Goal: Transaction & Acquisition: Purchase product/service

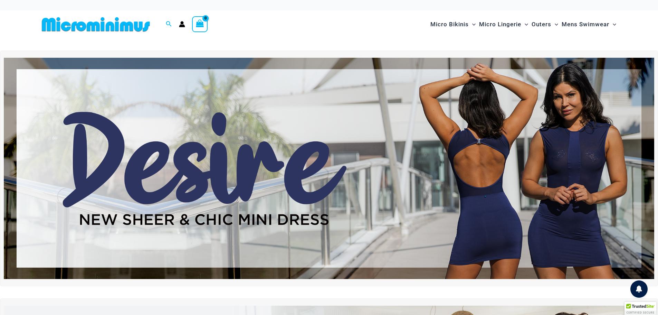
click at [442, 165] on img at bounding box center [329, 168] width 650 height 221
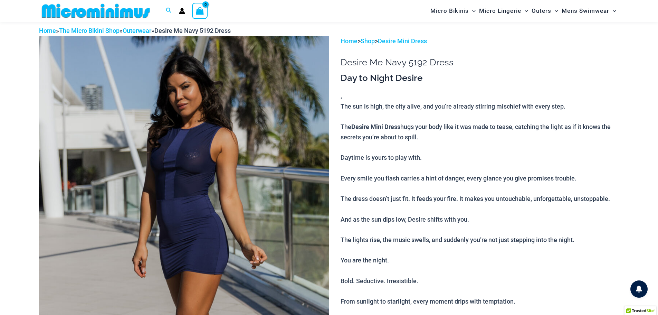
scroll to position [28, 0]
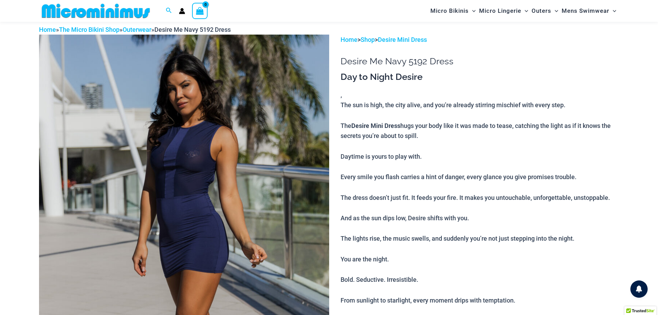
click at [209, 169] on img at bounding box center [184, 252] width 290 height 435
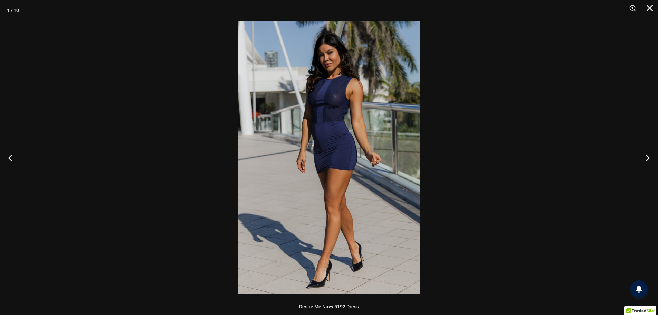
click at [259, 166] on img at bounding box center [329, 157] width 182 height 273
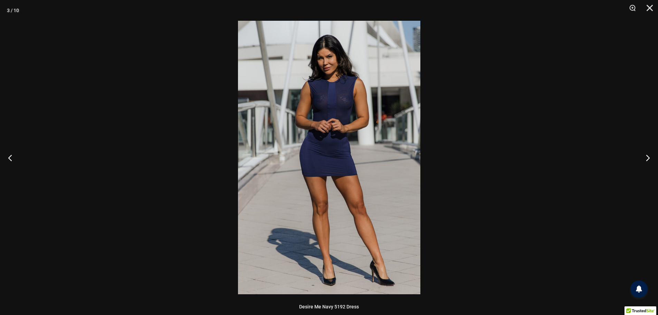
click at [315, 154] on img at bounding box center [329, 157] width 182 height 273
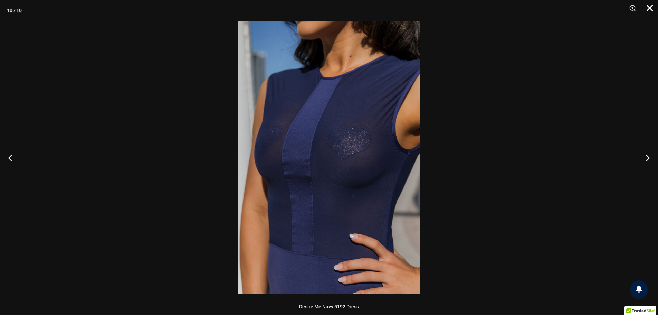
click at [650, 10] on button "Close" at bounding box center [647, 10] width 17 height 21
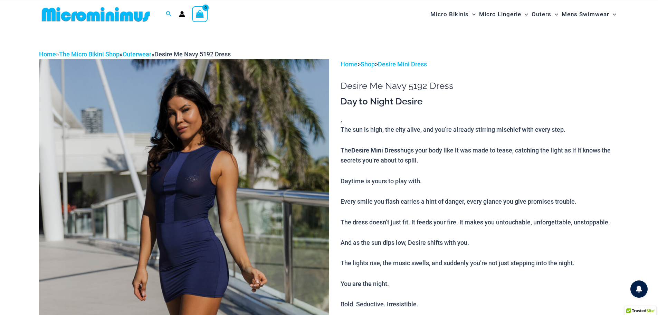
scroll to position [0, 0]
